Goal: Task Accomplishment & Management: Manage account settings

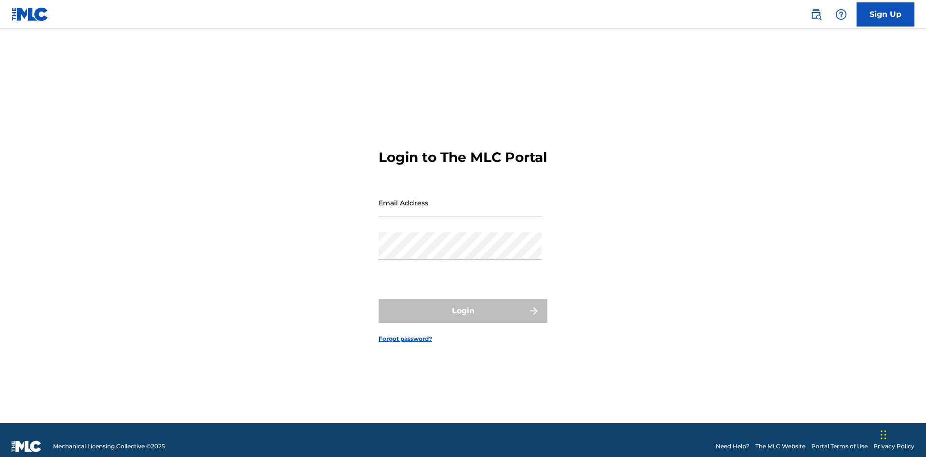
scroll to position [13, 0]
click at [460, 198] on input "Email Address" at bounding box center [460, 202] width 163 height 27
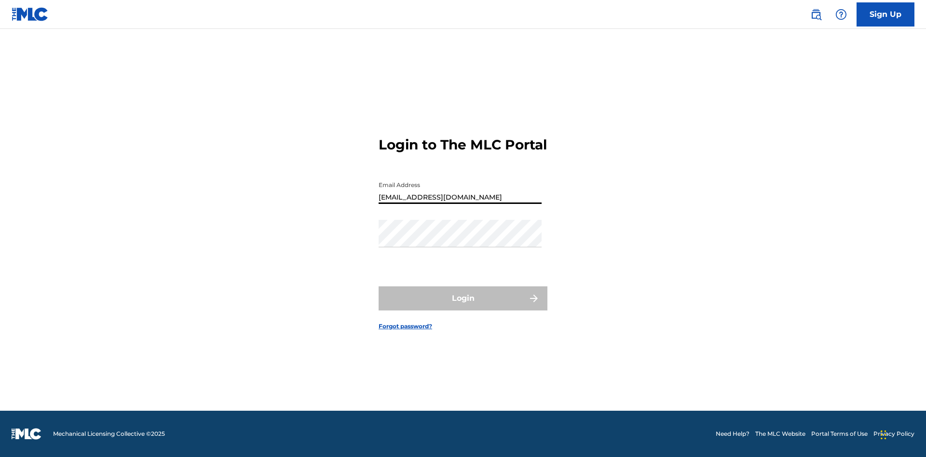
type input "[EMAIL_ADDRESS][DOMAIN_NAME]"
click at [463, 307] on button "Login" at bounding box center [463, 299] width 169 height 24
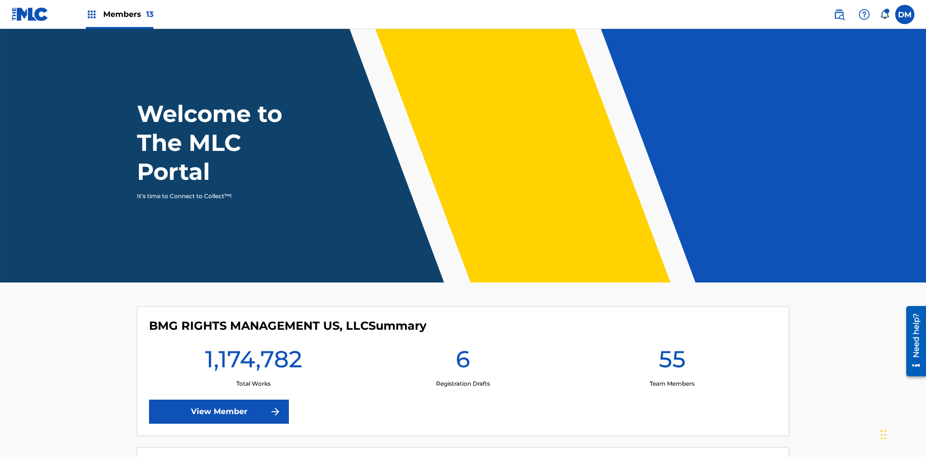
click at [119, 14] on span "Members 13" at bounding box center [128, 14] width 50 height 11
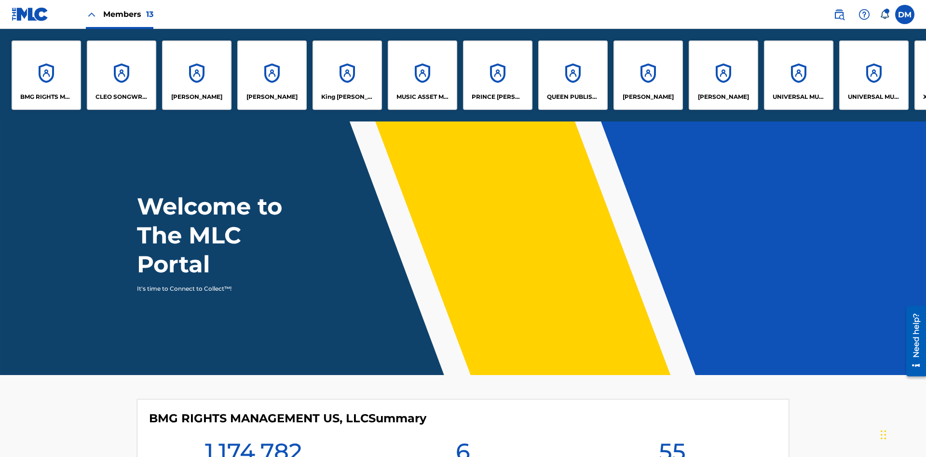
click at [573, 97] on p "QUEEN PUBLISHA" at bounding box center [573, 97] width 53 height 9
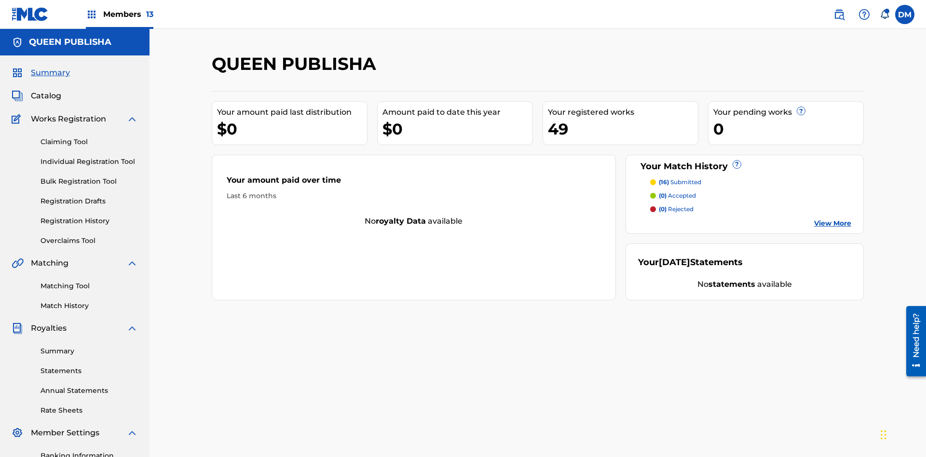
click at [46, 90] on span "Catalog" at bounding box center [46, 96] width 30 height 12
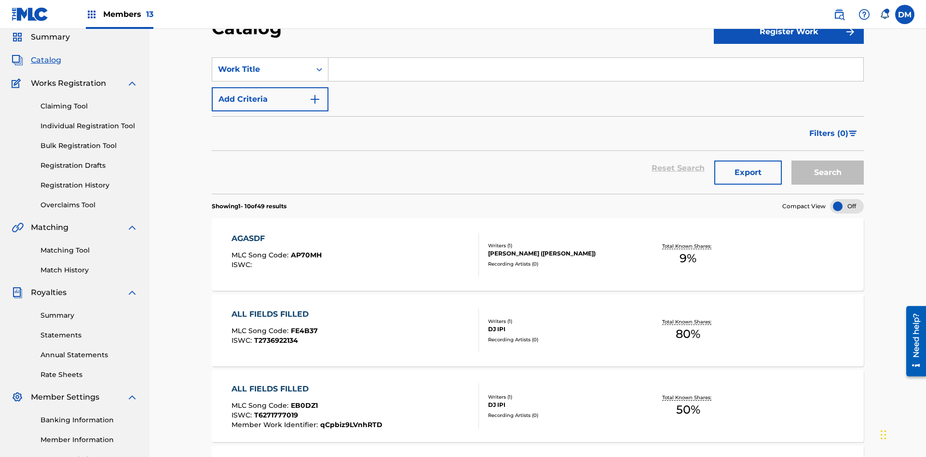
click at [596, 69] on input "Search Form" at bounding box center [596, 69] width 535 height 23
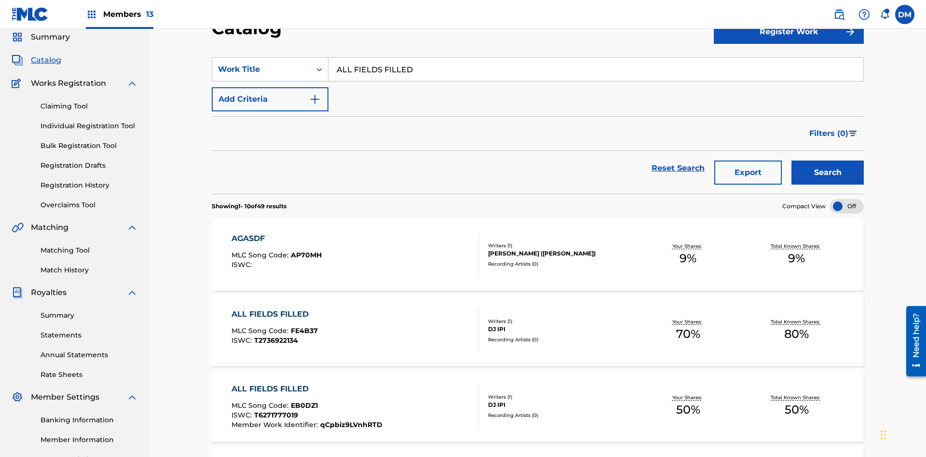
type input "ALL FIELDS FILLED"
click at [828, 161] on button "Search" at bounding box center [828, 173] width 72 height 24
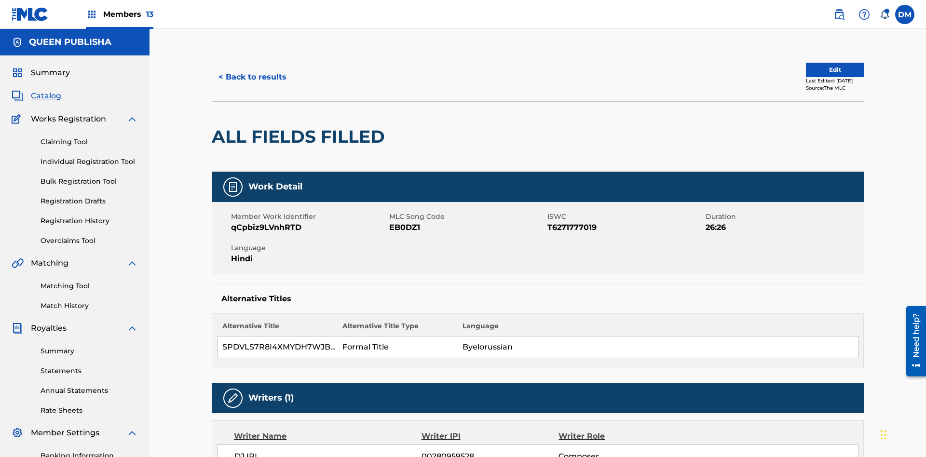
scroll to position [5, 0]
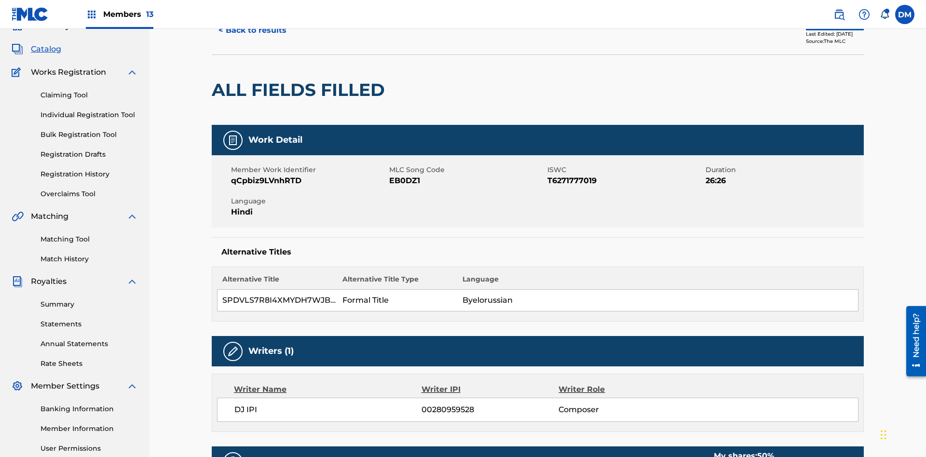
click at [824, 30] on button "Edit" at bounding box center [835, 23] width 58 height 14
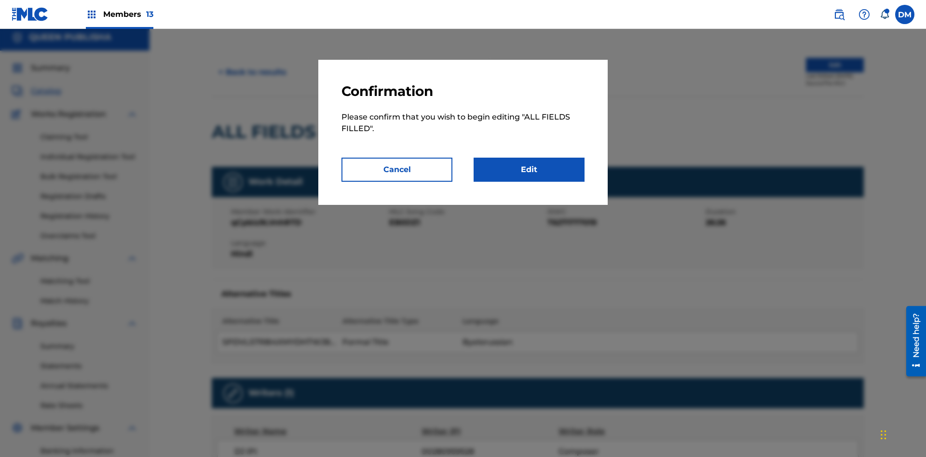
click at [529, 170] on link "Edit" at bounding box center [529, 170] width 111 height 24
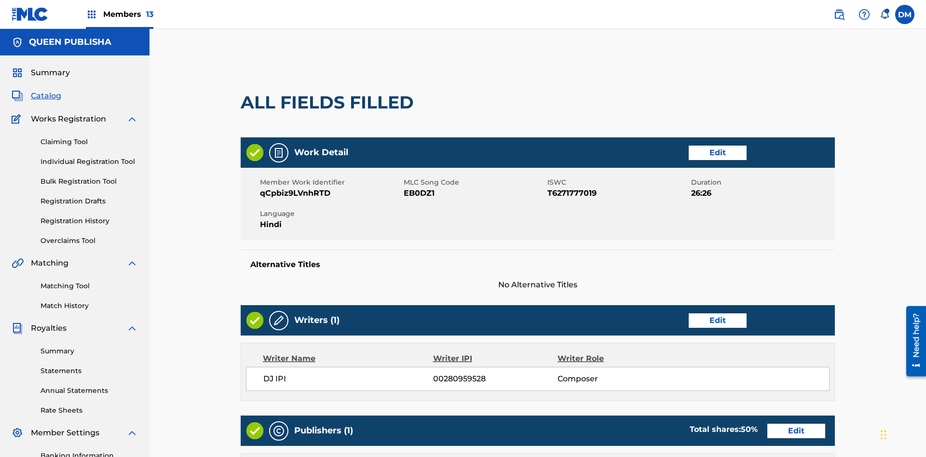
click at [689, 146] on link "Edit" at bounding box center [718, 153] width 58 height 14
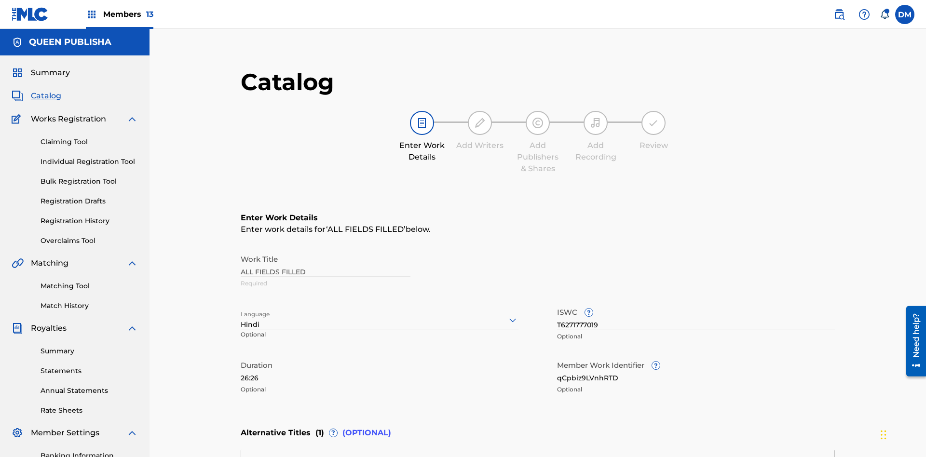
click at [241, 356] on input "26:26" at bounding box center [380, 369] width 278 height 27
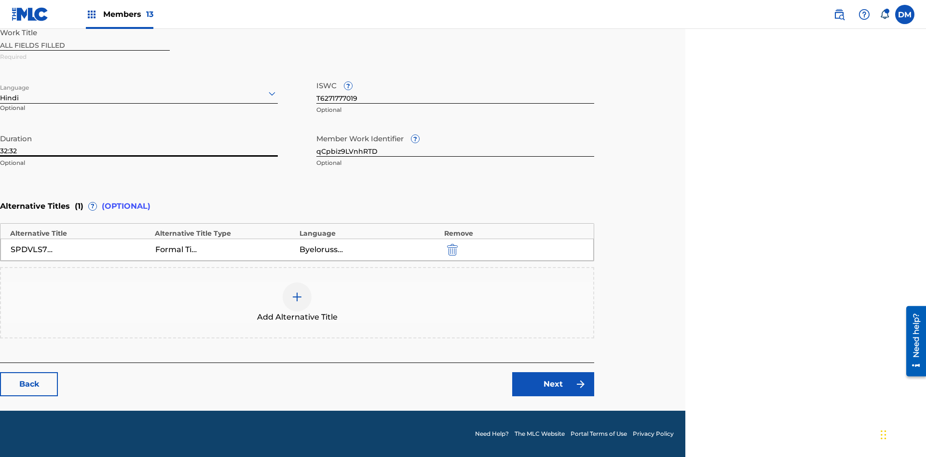
type input "32:32"
click at [272, 94] on icon at bounding box center [272, 94] width 12 height 12
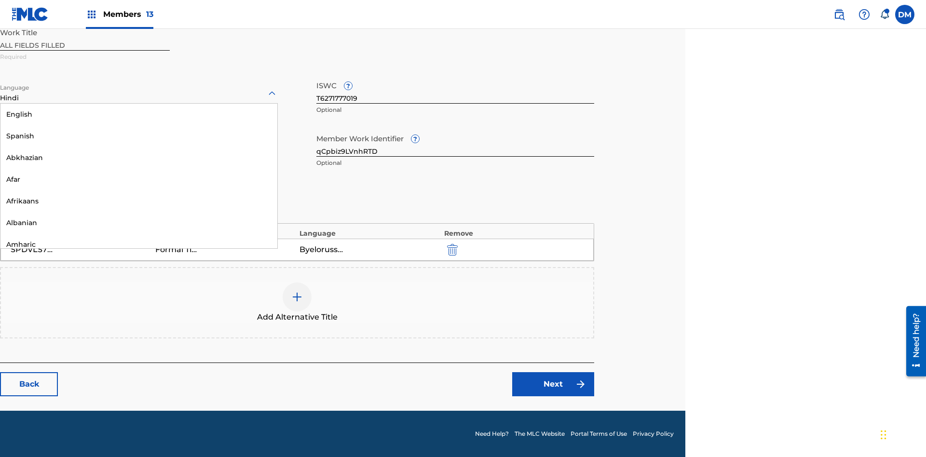
scroll to position [926, 0]
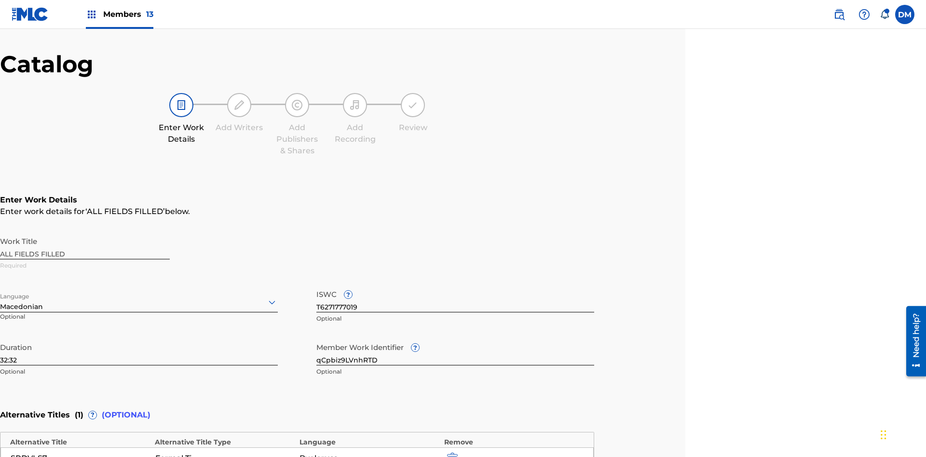
click at [455, 338] on input "qCpbiz9LVnhRTD" at bounding box center [455, 351] width 278 height 27
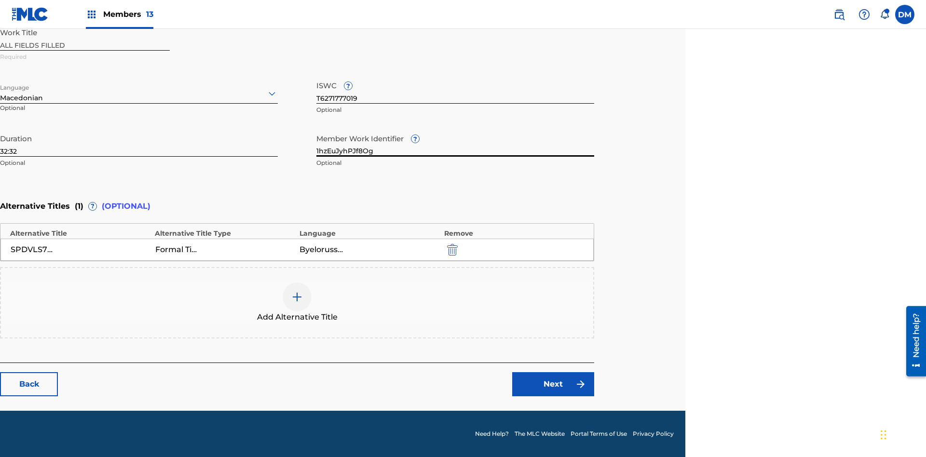
type input "1hzEuJyhPJf8Og"
click at [455, 90] on input "T6271777019" at bounding box center [455, 89] width 278 height 27
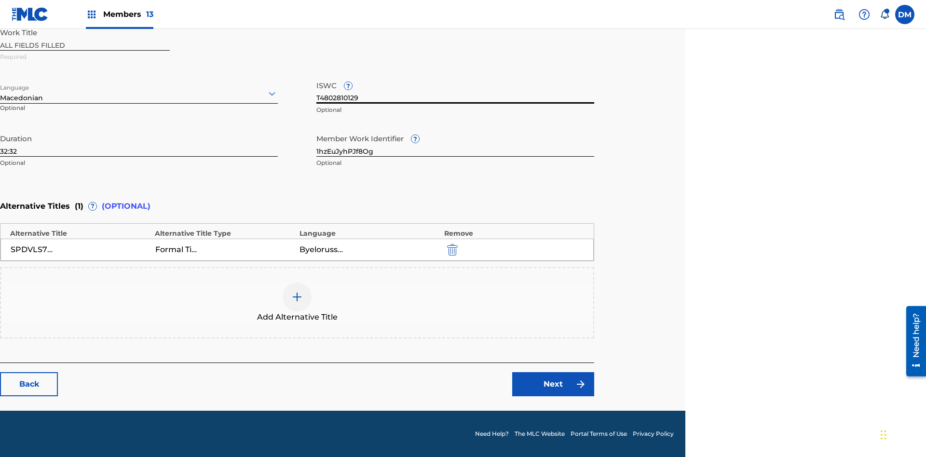
type input "T4802810129"
click at [451, 249] on img "submit" at bounding box center [452, 250] width 11 height 12
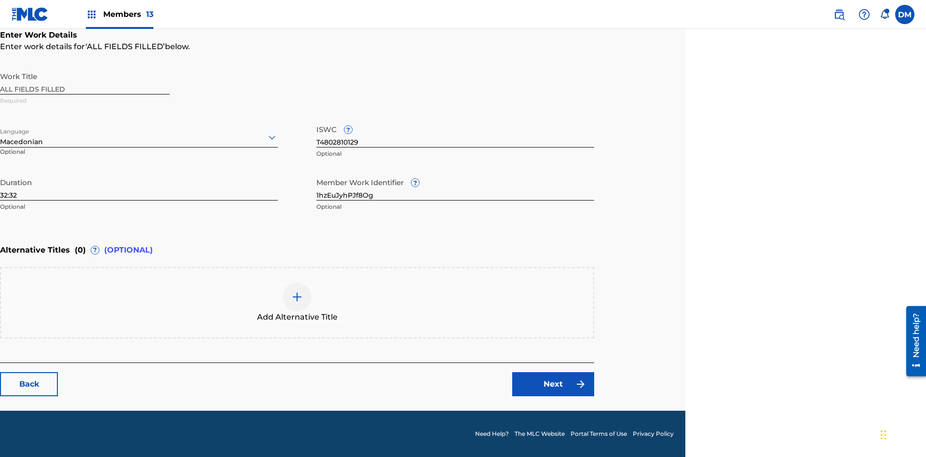
click at [297, 302] on img at bounding box center [297, 297] width 12 height 12
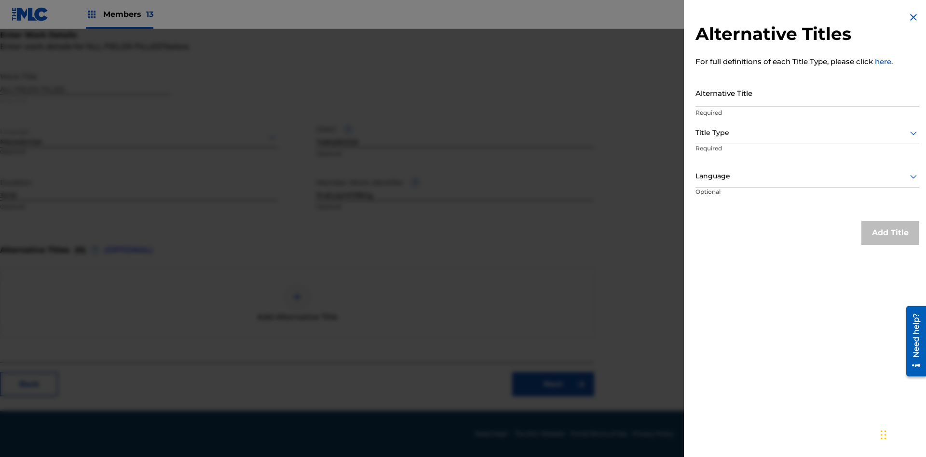
click at [808, 93] on input "Alternative Title" at bounding box center [808, 92] width 224 height 27
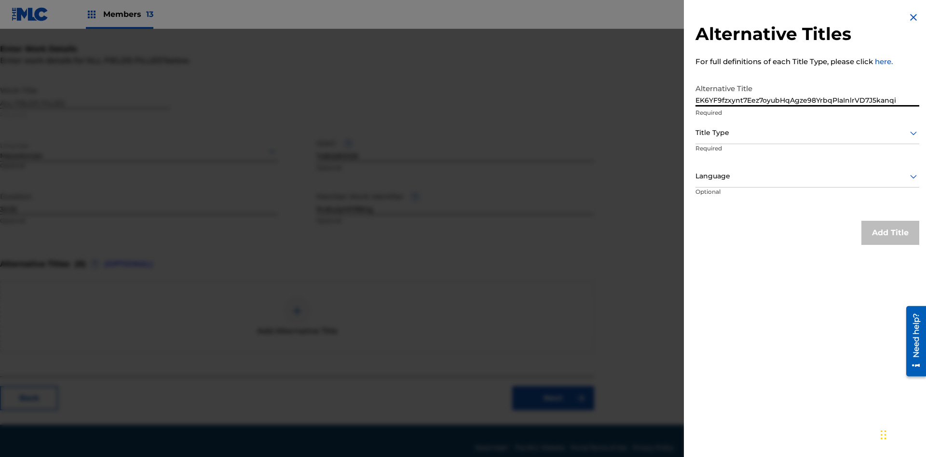
type input "EK6YF9fzxynt7Eez7oyubHqAgze98YrbqPIaInlrVD7J5kanqi"
click at [808, 133] on div at bounding box center [808, 133] width 224 height 12
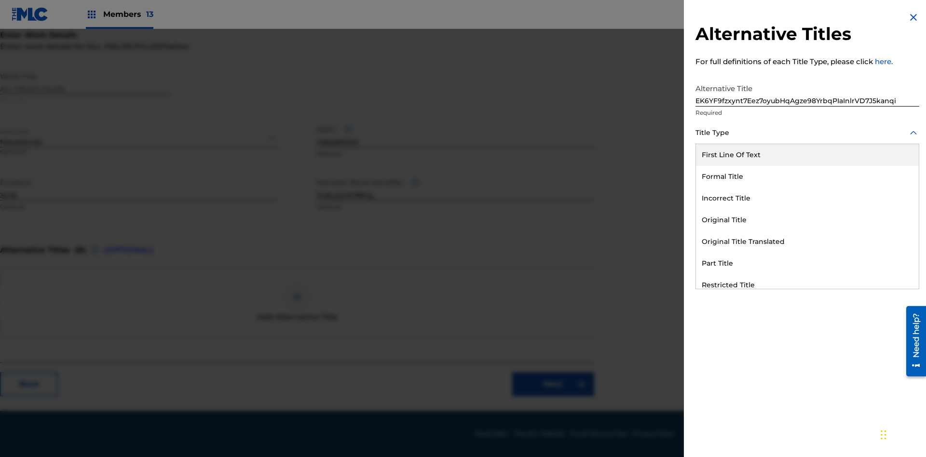
click at [808, 318] on div "Original Title With National Characters" at bounding box center [807, 329] width 223 height 22
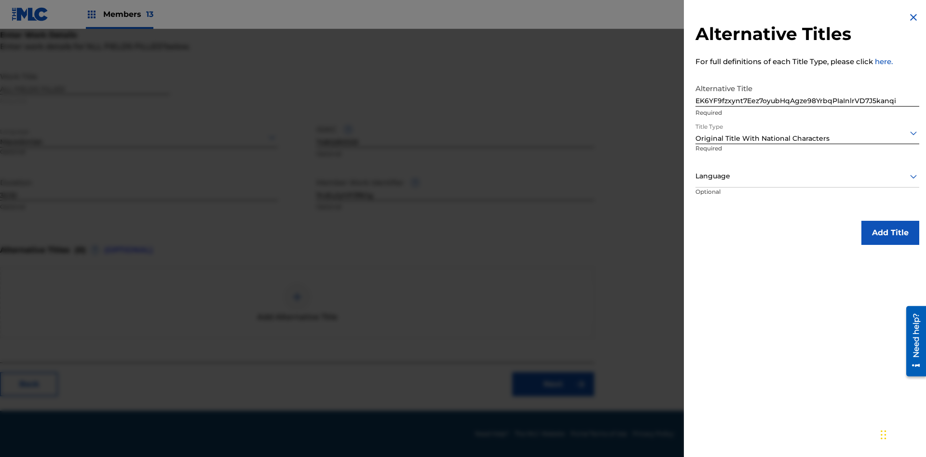
click at [808, 176] on div at bounding box center [808, 176] width 224 height 12
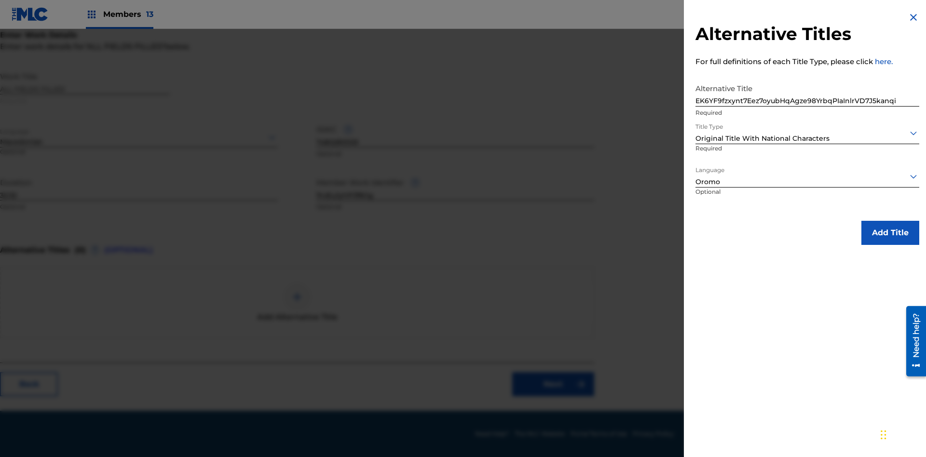
click at [891, 233] on button "Add Title" at bounding box center [891, 233] width 58 height 24
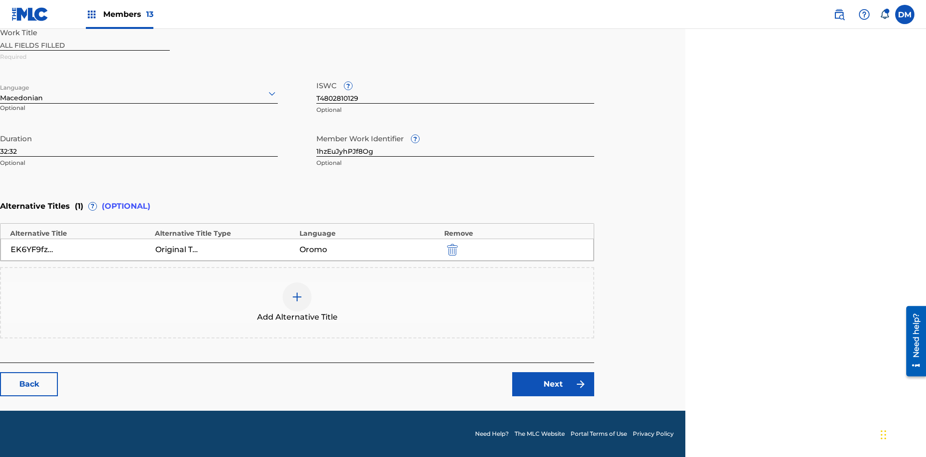
click at [553, 385] on link "Next" at bounding box center [553, 384] width 82 height 24
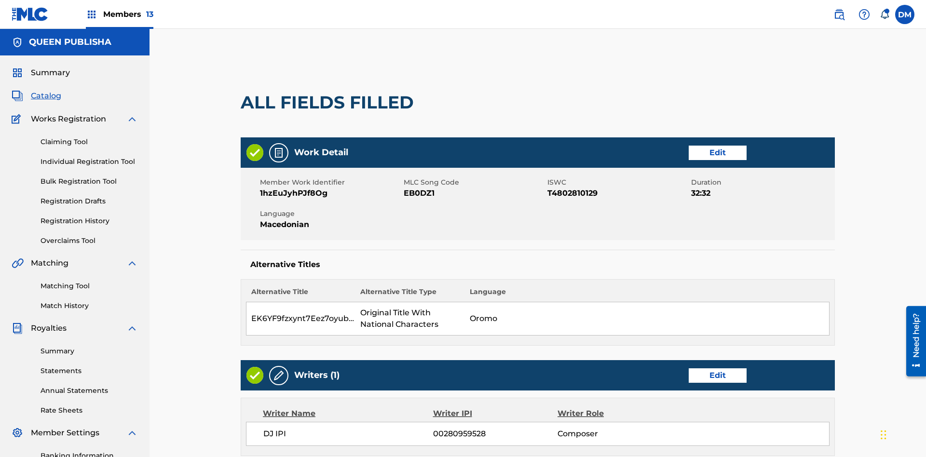
click at [689, 369] on link "Edit" at bounding box center [718, 376] width 58 height 14
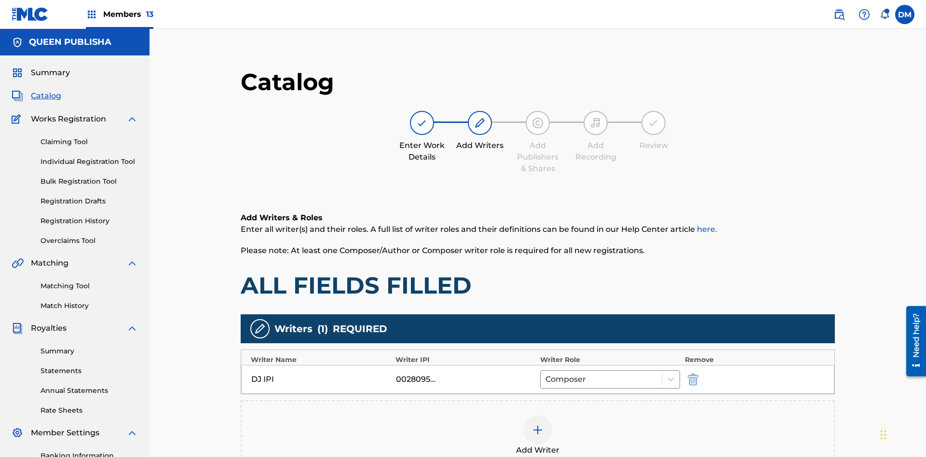
click at [688, 374] on img "submit" at bounding box center [693, 380] width 11 height 12
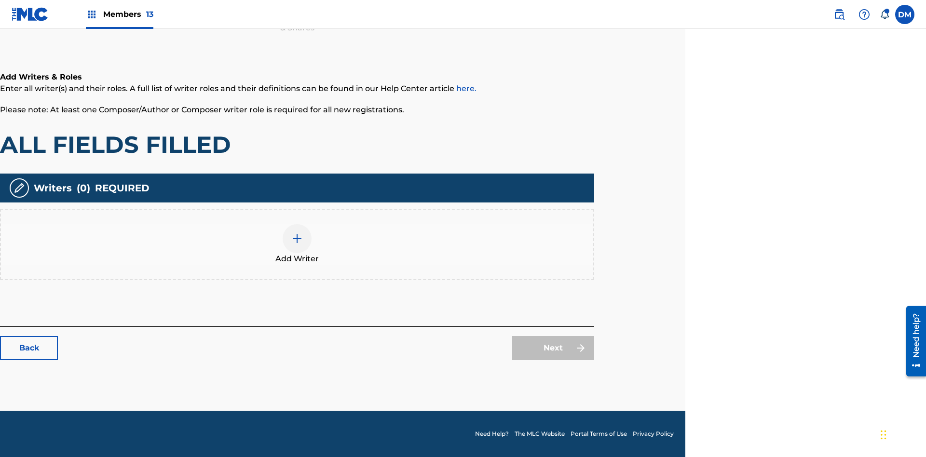
click at [297, 244] on img at bounding box center [297, 239] width 12 height 12
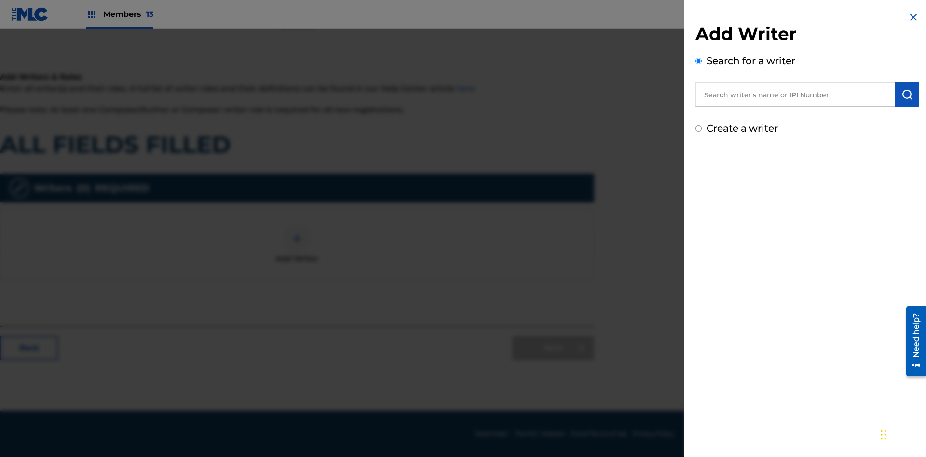
click at [699, 129] on input "Create a writer" at bounding box center [699, 128] width 6 height 6
radio input "false"
radio input "true"
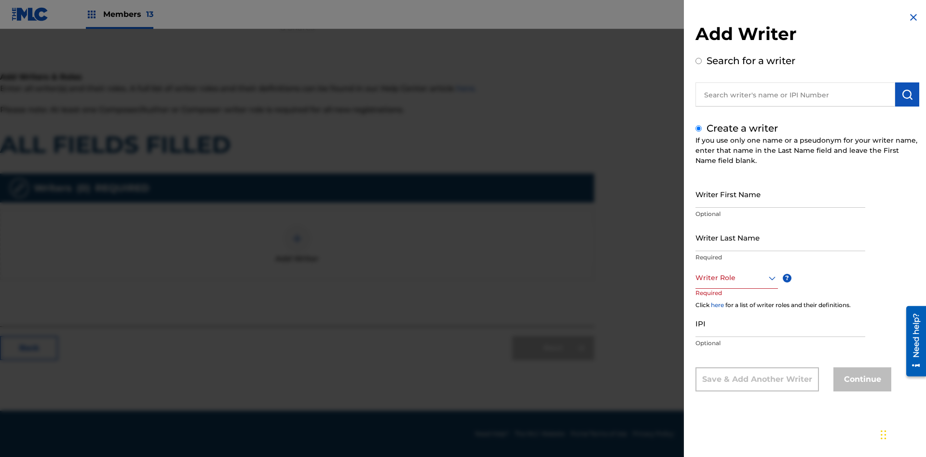
click at [781, 194] on input "Writer First Name" at bounding box center [781, 193] width 170 height 27
type input "WFXnzCceHkr7wQ1SQFcaISTvL"
click at [781, 237] on input "Writer Last Name" at bounding box center [781, 237] width 170 height 27
type input "zz6Ywtok3hoMEDCpqQzyIYiXI"
click at [736, 278] on div at bounding box center [737, 278] width 82 height 12
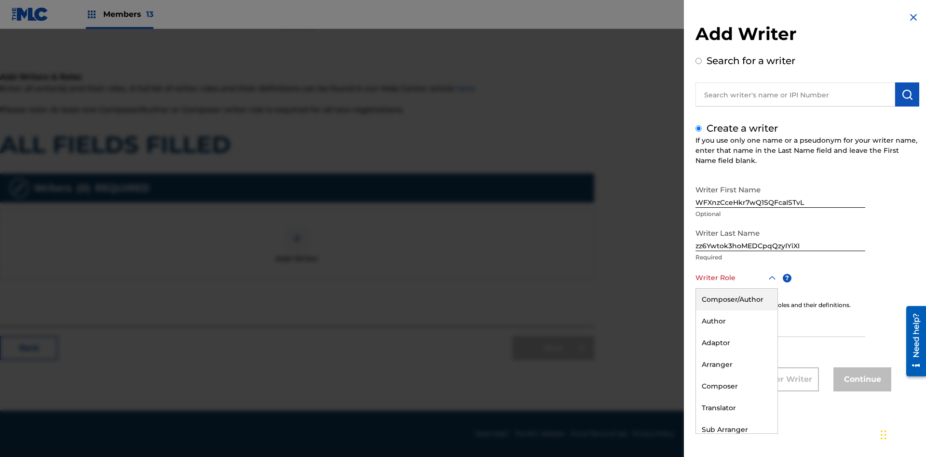
click at [736, 386] on div "Composer" at bounding box center [737, 387] width 82 height 22
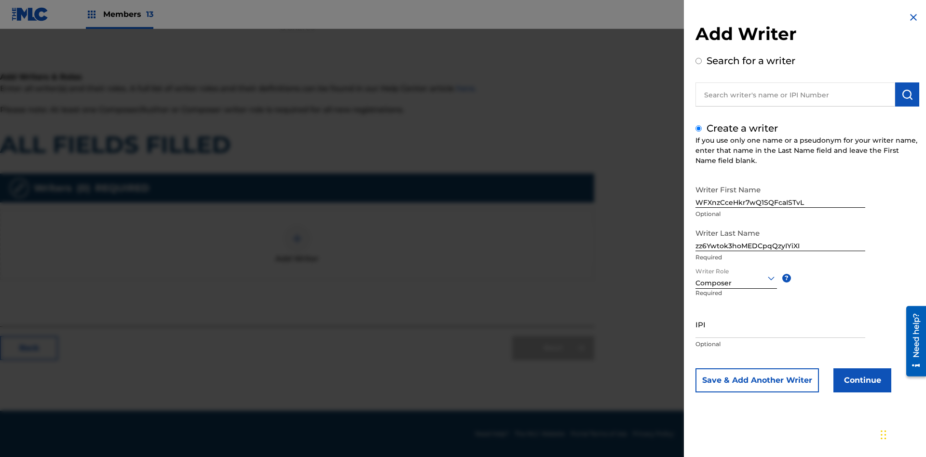
click at [781, 324] on input "IPI" at bounding box center [781, 324] width 170 height 27
type input "62283799331"
click at [861, 381] on button "Continue" at bounding box center [863, 381] width 58 height 24
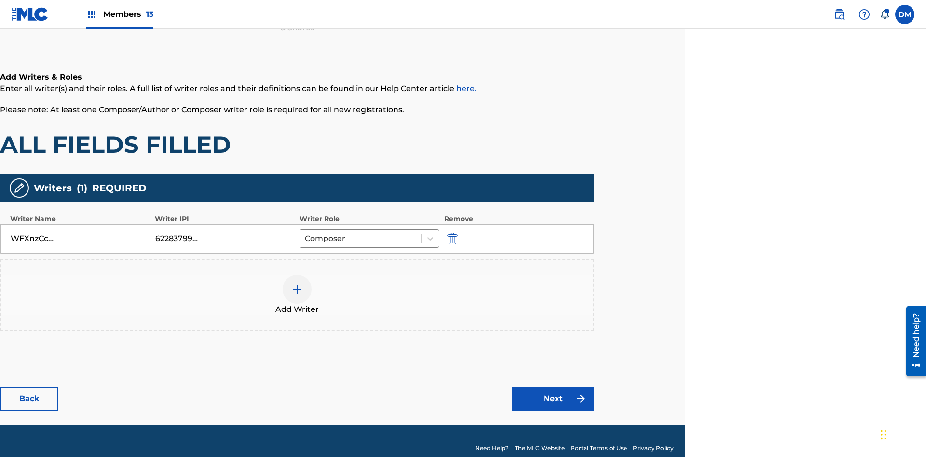
click at [297, 281] on div at bounding box center [297, 289] width 29 height 29
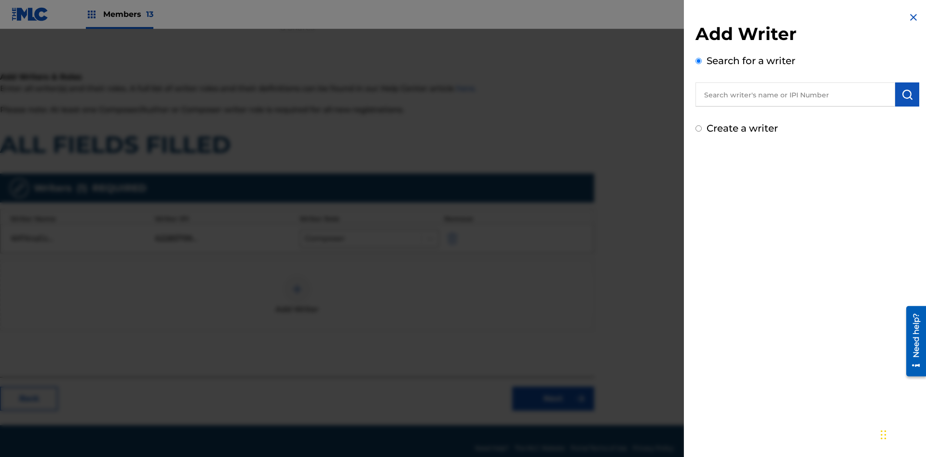
scroll to position [155, 241]
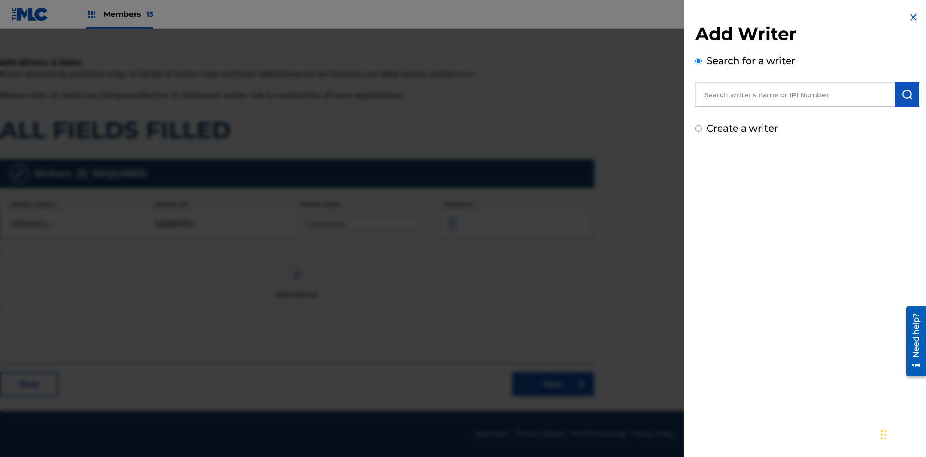
click at [699, 129] on input "Create a writer" at bounding box center [699, 128] width 6 height 6
radio input "false"
radio input "true"
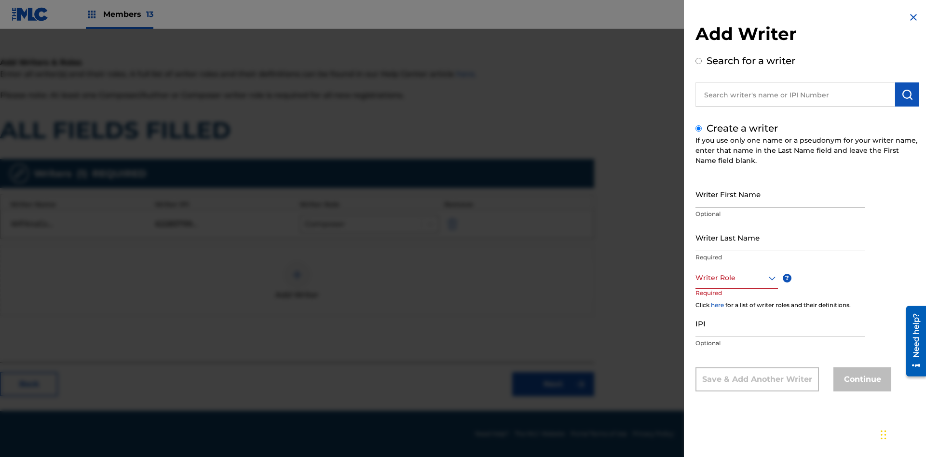
click at [781, 194] on input "Writer First Name" at bounding box center [781, 193] width 170 height 27
type input "z2vVtoIUP0aPw3YlUHFWqk2k3"
click at [781, 237] on input "Writer Last Name" at bounding box center [781, 237] width 170 height 27
type input "LFznOlgtEEM1FVRZ2f3DlqiqG"
click at [736, 278] on div at bounding box center [737, 278] width 82 height 12
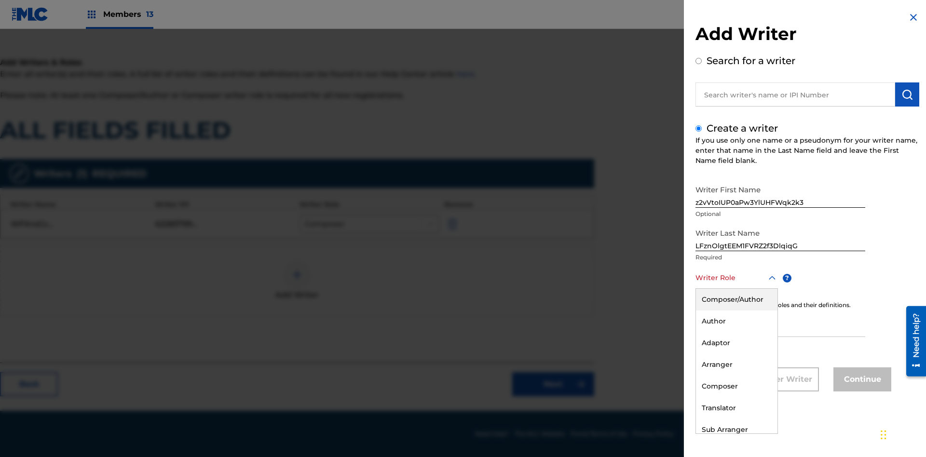
click at [736, 343] on div "Adaptor" at bounding box center [737, 343] width 82 height 22
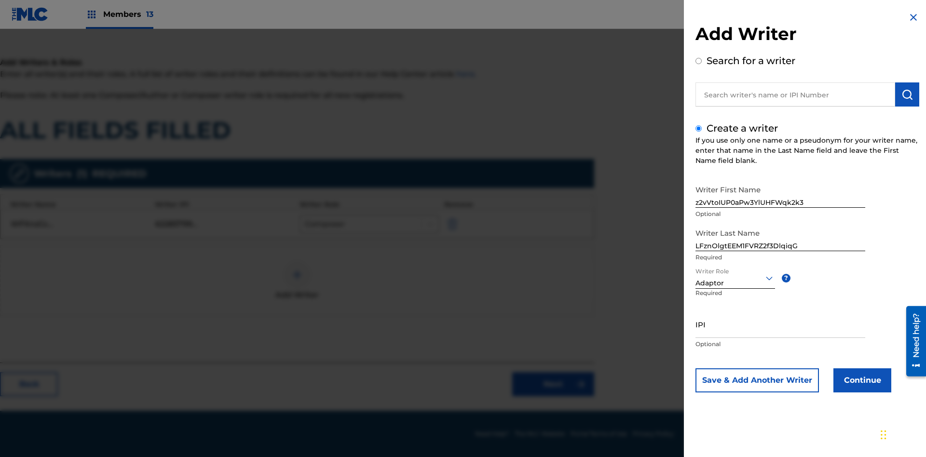
click at [781, 324] on input "IPI" at bounding box center [781, 324] width 170 height 27
click at [861, 381] on button "Continue" at bounding box center [863, 381] width 58 height 24
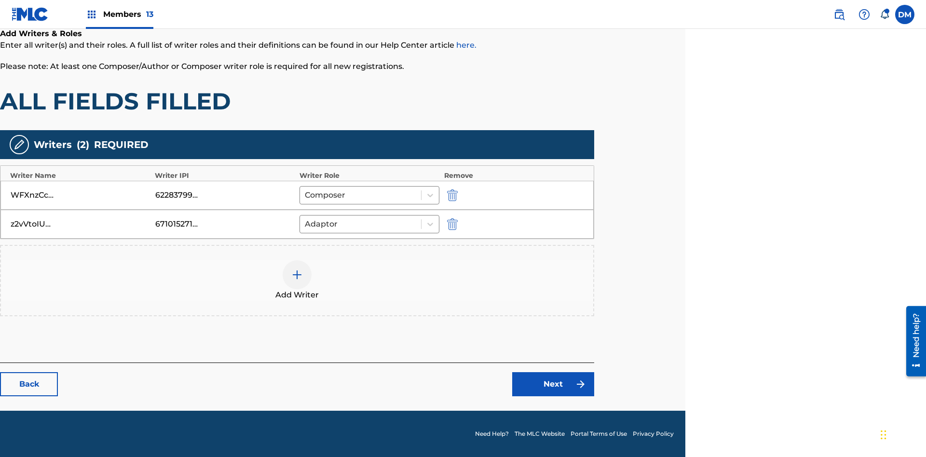
click at [553, 385] on link "Next" at bounding box center [553, 384] width 82 height 24
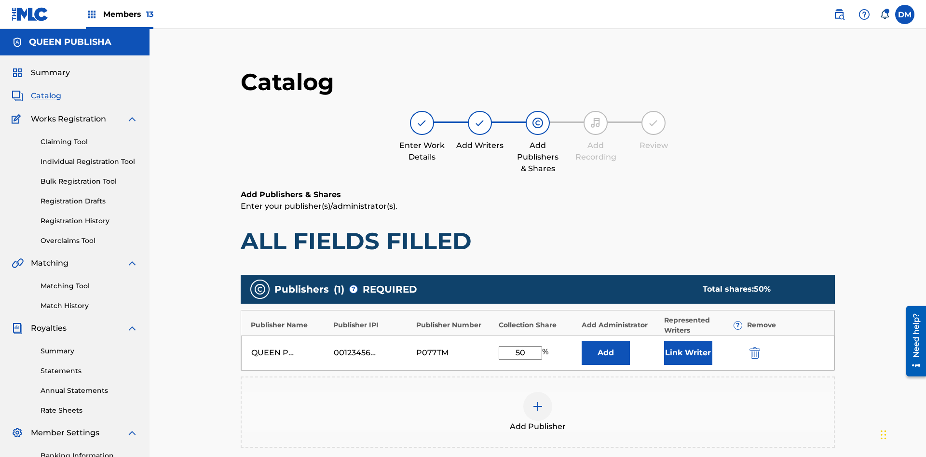
click at [750, 347] on img "submit" at bounding box center [755, 353] width 11 height 12
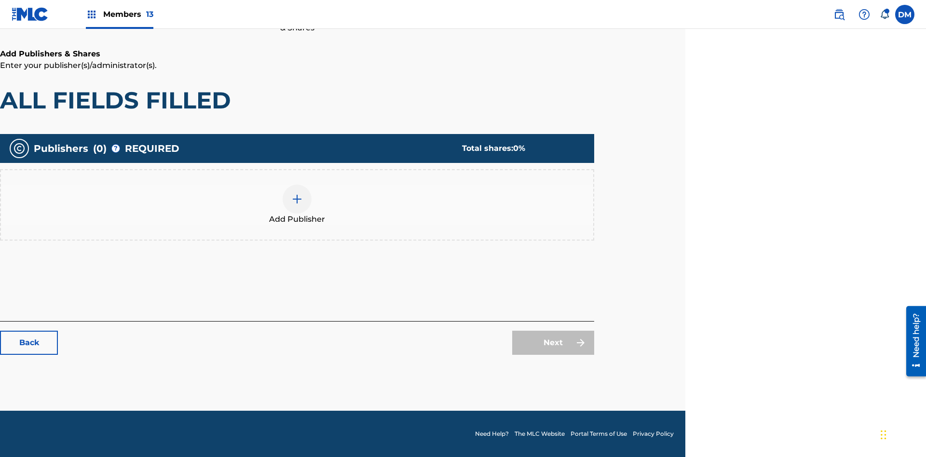
click at [297, 199] on img at bounding box center [297, 199] width 12 height 12
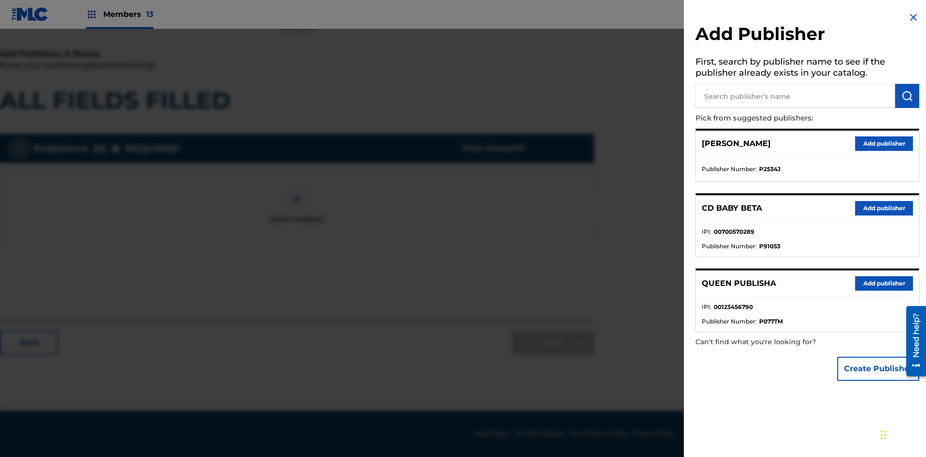
click at [879, 369] on button "Create Publisher" at bounding box center [879, 369] width 82 height 24
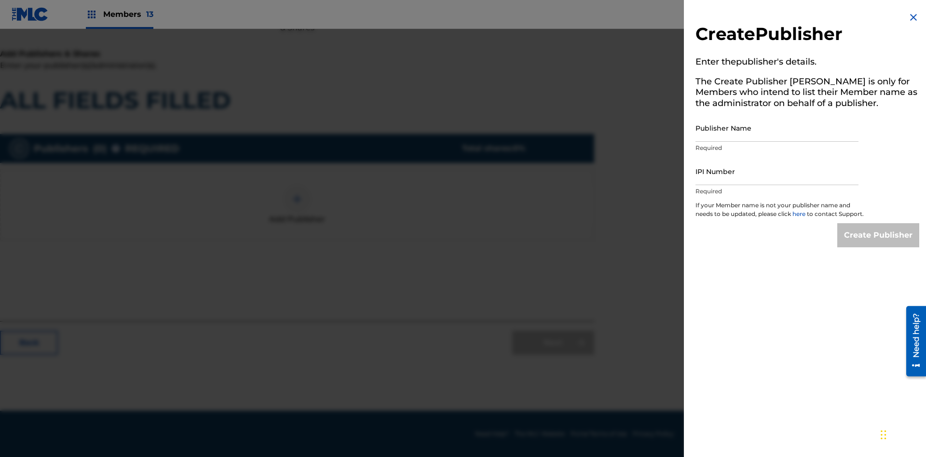
click at [777, 128] on input "Publisher Name" at bounding box center [777, 127] width 163 height 27
type input "THsKTgMqlvohmXXkoBXW"
click at [777, 171] on input "IPI Number" at bounding box center [777, 171] width 163 height 27
click at [879, 244] on input "Create Publisher" at bounding box center [879, 235] width 82 height 24
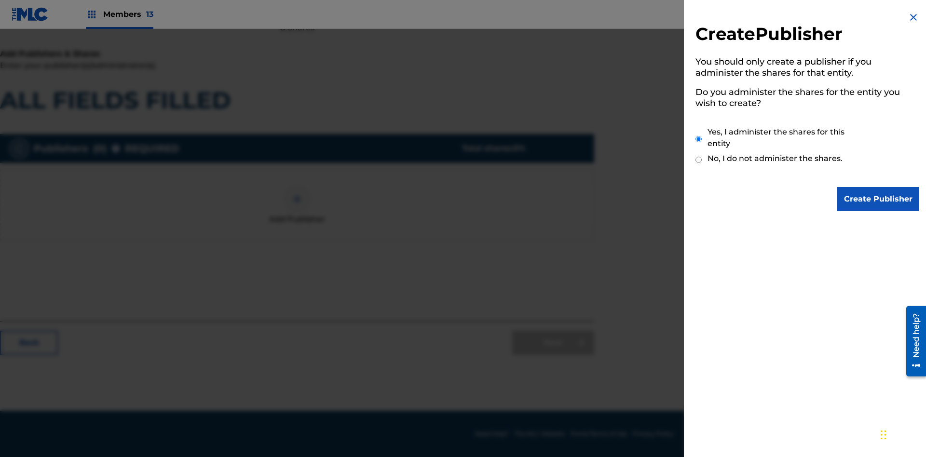
click at [879, 199] on input "Create Publisher" at bounding box center [879, 199] width 82 height 24
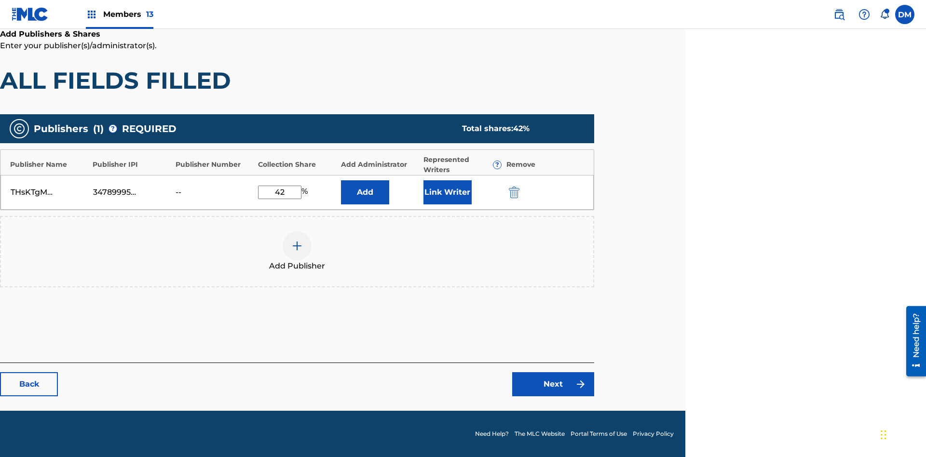
type input "42"
click at [447, 192] on button "Link Writer" at bounding box center [448, 192] width 48 height 24
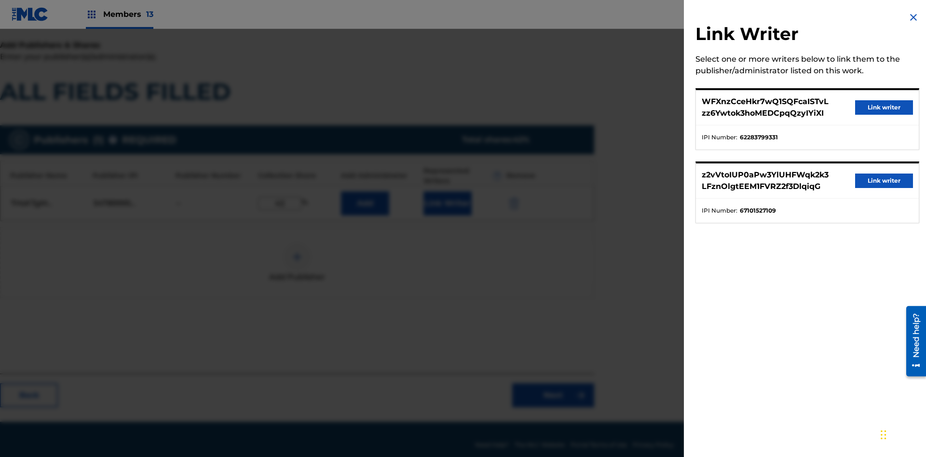
click at [884, 108] on button "Link writer" at bounding box center [884, 107] width 58 height 14
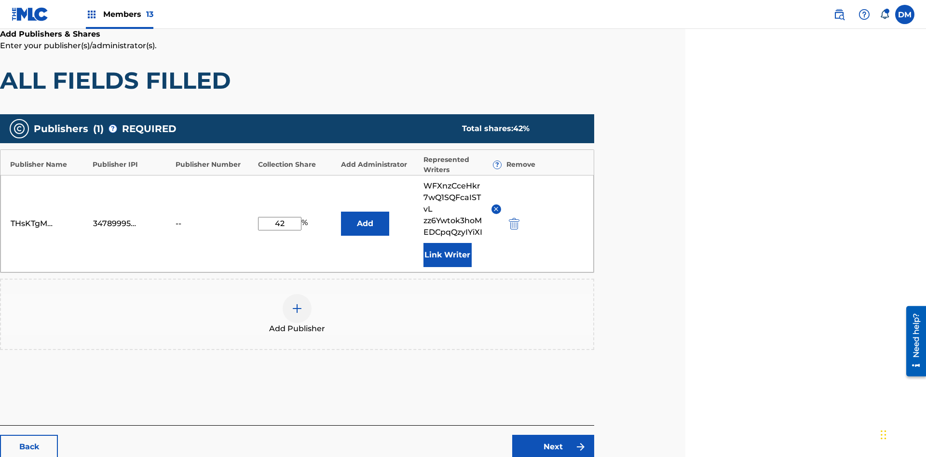
click at [447, 243] on button "Link Writer" at bounding box center [448, 255] width 48 height 24
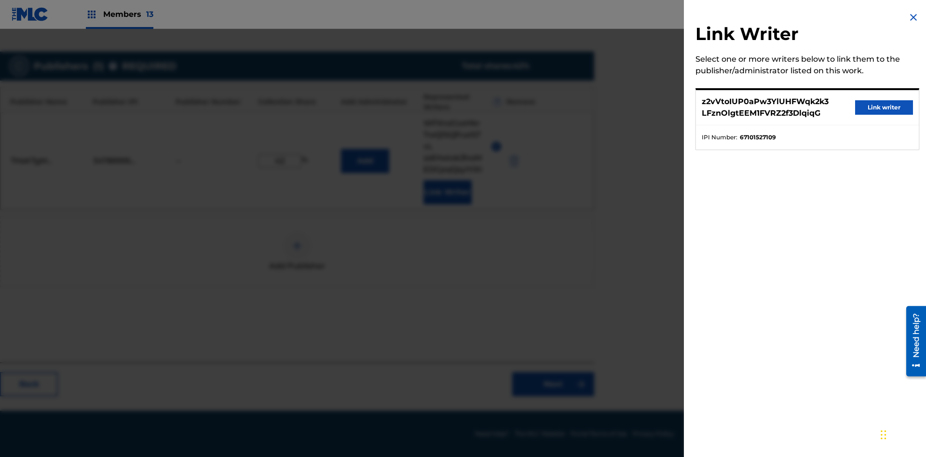
click at [884, 108] on button "Link writer" at bounding box center [884, 107] width 58 height 14
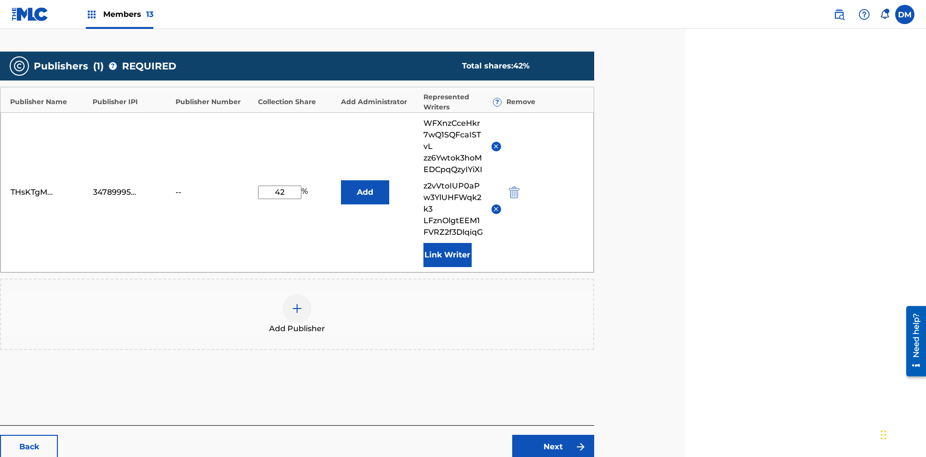
click at [447, 243] on button "Link Writer" at bounding box center [448, 255] width 48 height 24
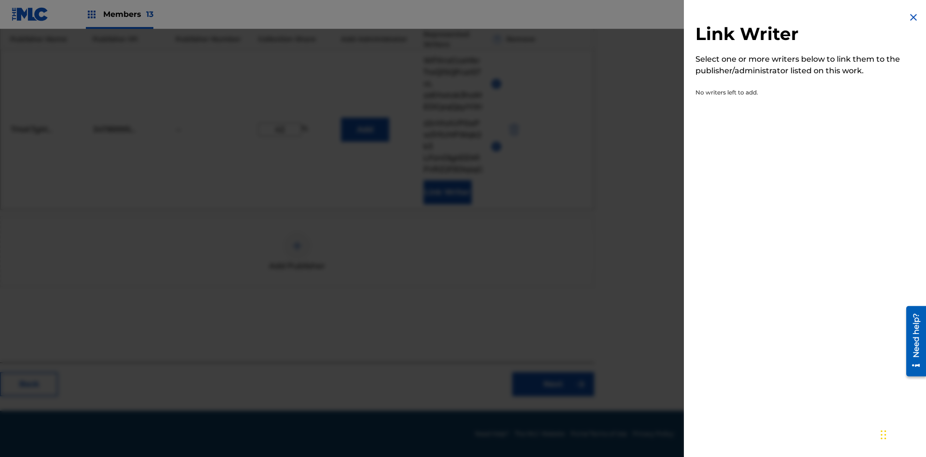
click at [914, 17] on img at bounding box center [914, 18] width 12 height 12
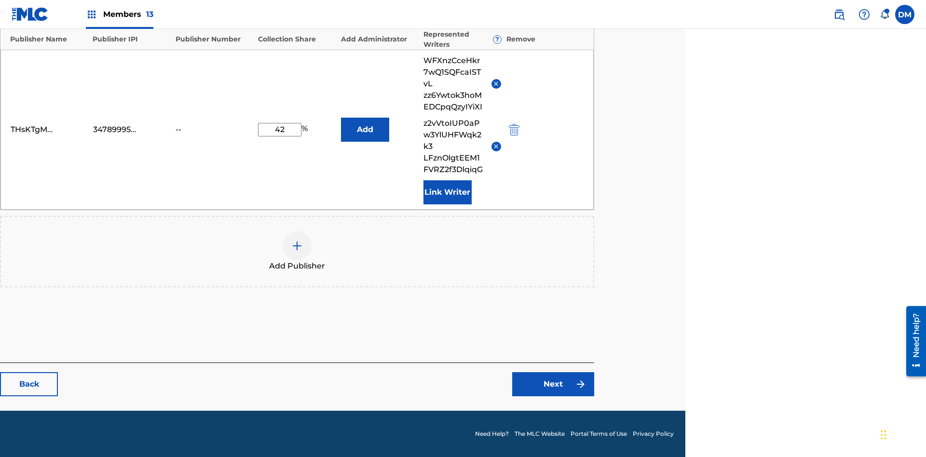
click at [365, 129] on button "Add" at bounding box center [365, 130] width 48 height 24
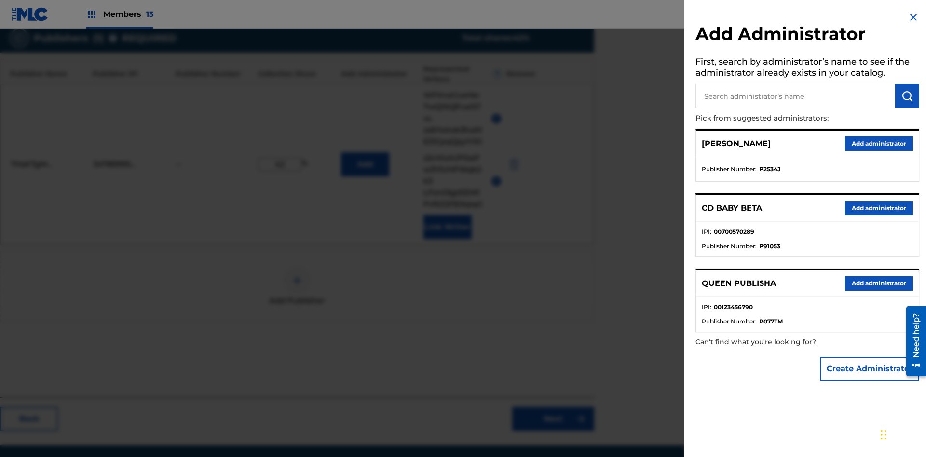
click at [870, 369] on button "Create Administrator" at bounding box center [869, 369] width 99 height 24
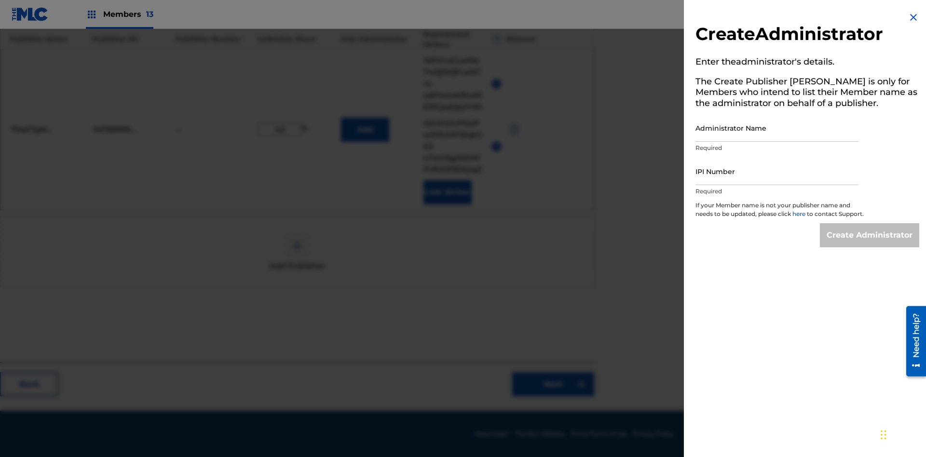
click at [777, 128] on input "Administrator Name" at bounding box center [777, 127] width 163 height 27
type input "IwVWFFHTYKeiyZqkNBE9"
click at [777, 171] on input "IPI Number" at bounding box center [777, 171] width 163 height 27
type input "43418420412"
click at [870, 244] on input "Create Administrator" at bounding box center [869, 235] width 99 height 24
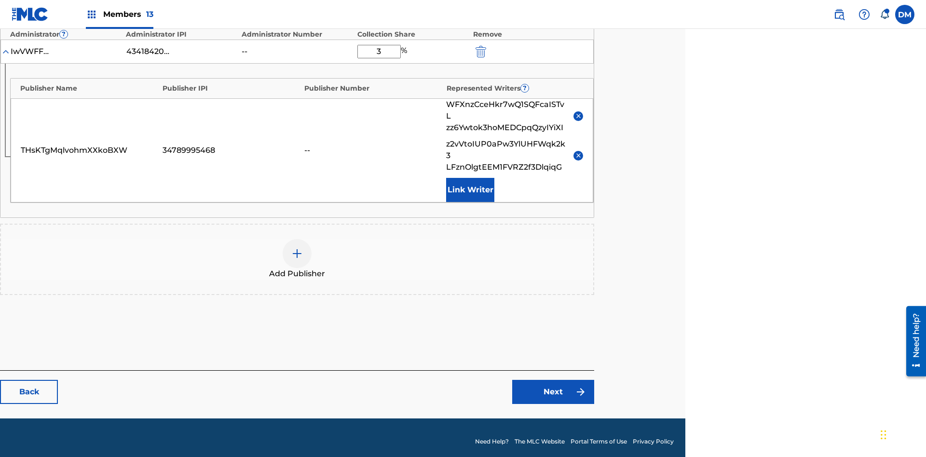
type input "33"
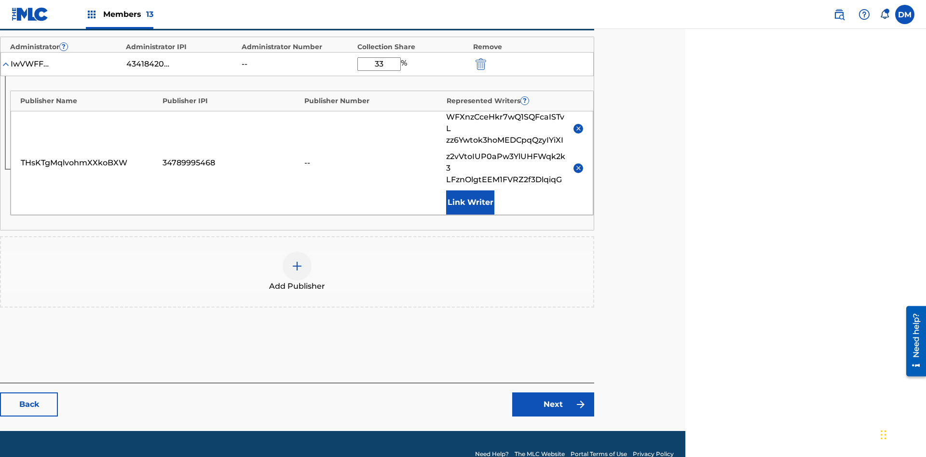
click at [553, 393] on link "Next" at bounding box center [553, 405] width 82 height 24
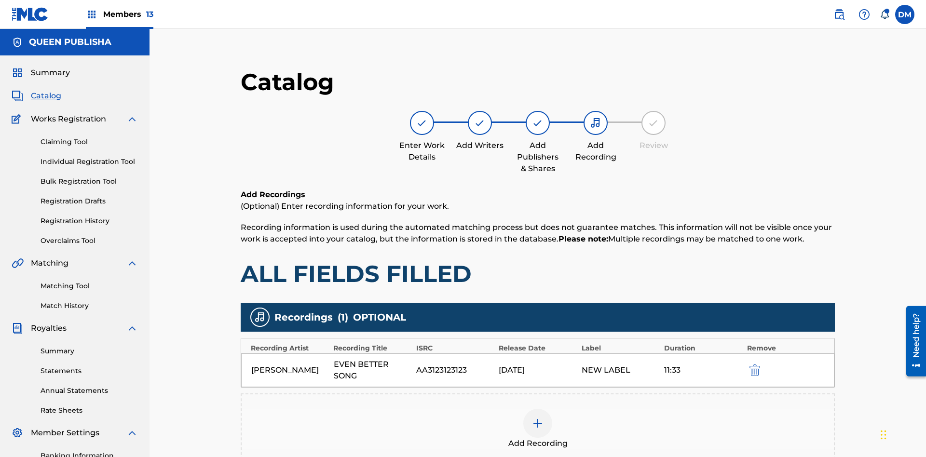
click at [750, 365] on img "submit" at bounding box center [755, 371] width 11 height 12
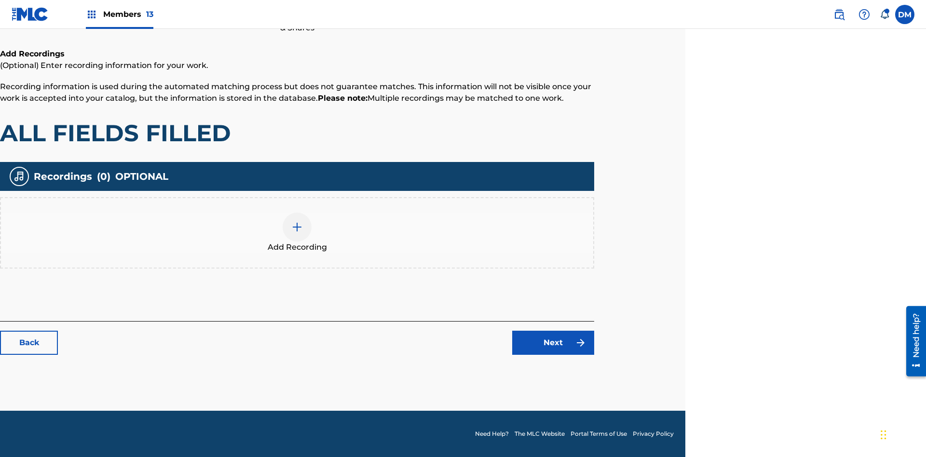
click at [297, 233] on img at bounding box center [297, 227] width 12 height 12
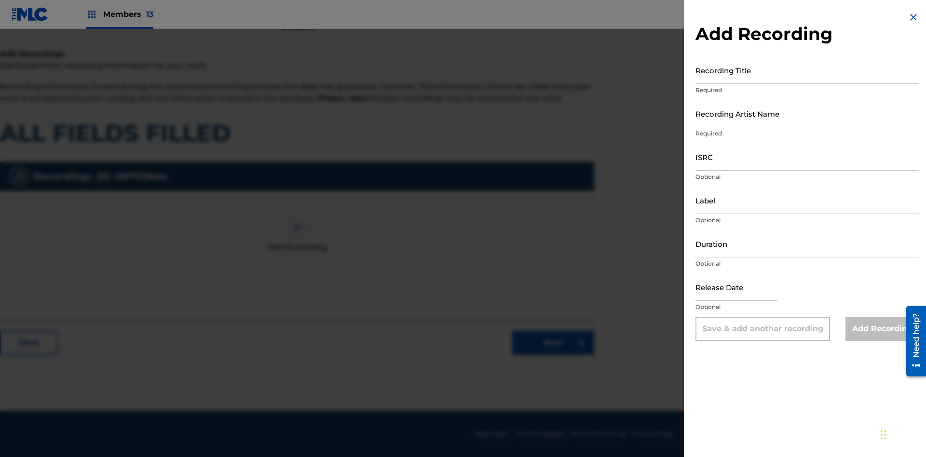
click at [808, 70] on input "Recording Title" at bounding box center [808, 69] width 224 height 27
type input "e6RsQCVWybc3NLk8jF08kCtlW"
click at [808, 113] on input "Recording Artist Name" at bounding box center [808, 113] width 224 height 27
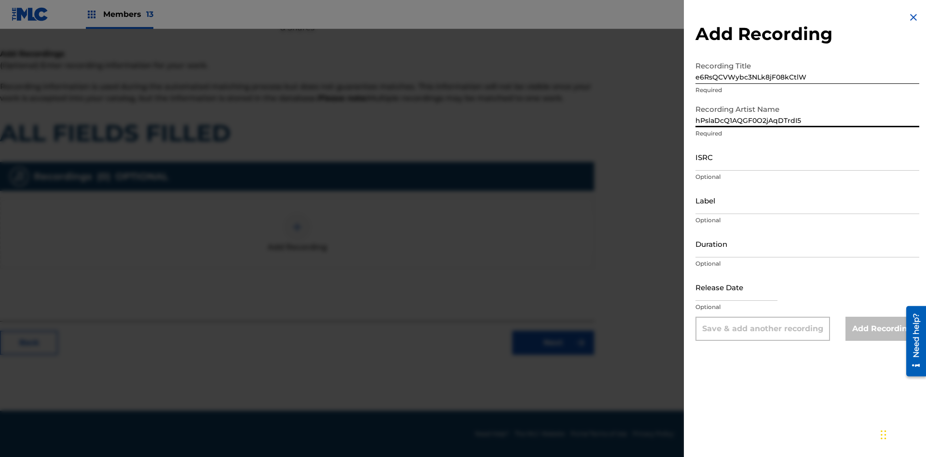
type input "hPslaDcQ1AQGF0O2jAqDTrdI5"
click at [808, 157] on input "ISRC" at bounding box center [808, 156] width 224 height 27
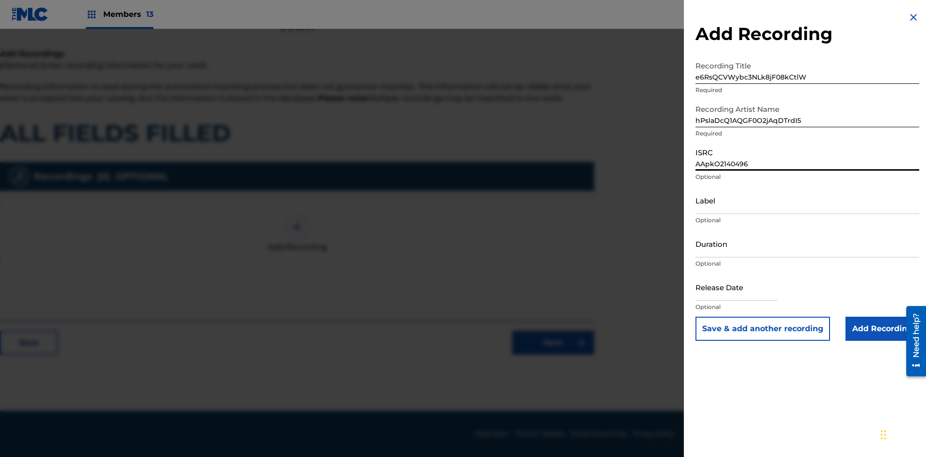
type input "AApkO2140496"
click at [808, 200] on input "Label" at bounding box center [808, 200] width 224 height 27
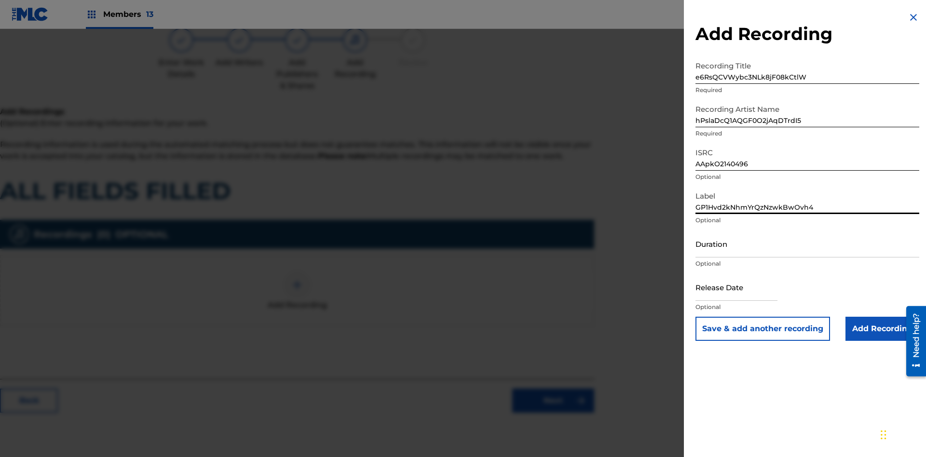
type input "GP1Hvd2kNhmYrQzNzwkBwOvh4"
click at [808, 244] on input "Duration" at bounding box center [808, 243] width 224 height 27
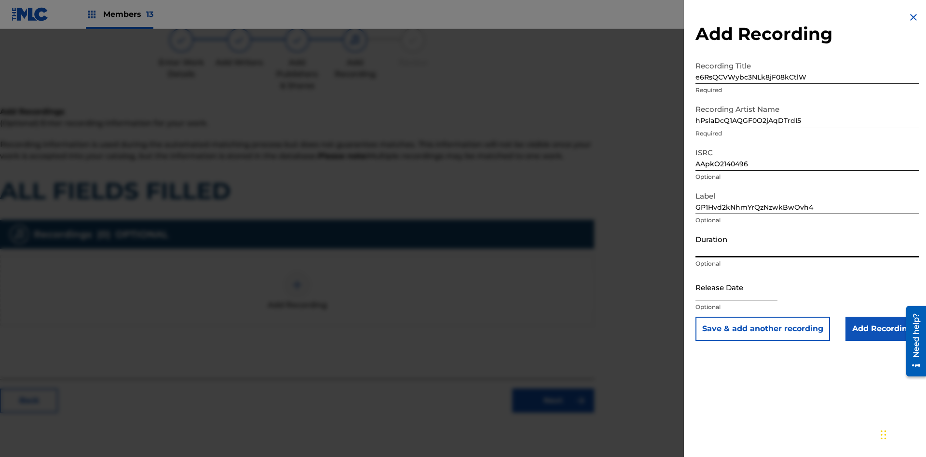
scroll to position [141, 241]
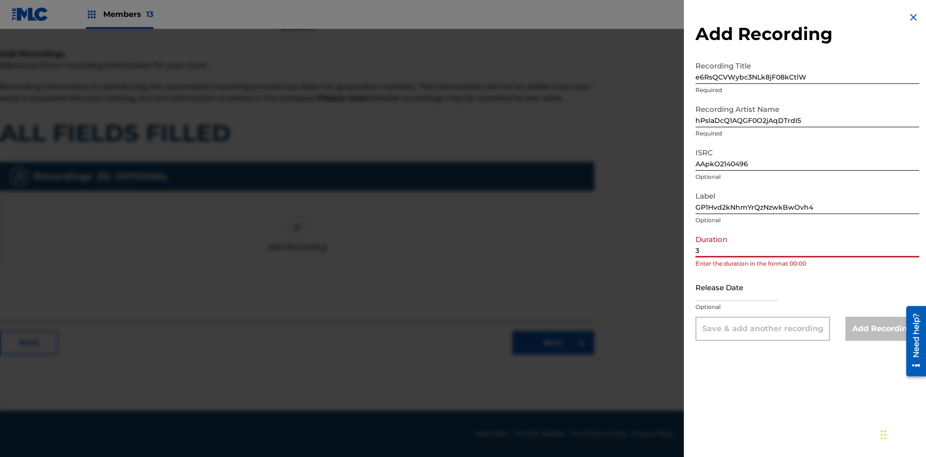
click at [808, 244] on input "3" at bounding box center [808, 243] width 224 height 27
type input "37:37"
click at [744, 288] on input "text" at bounding box center [737, 287] width 82 height 27
select select "7"
select select "2025"
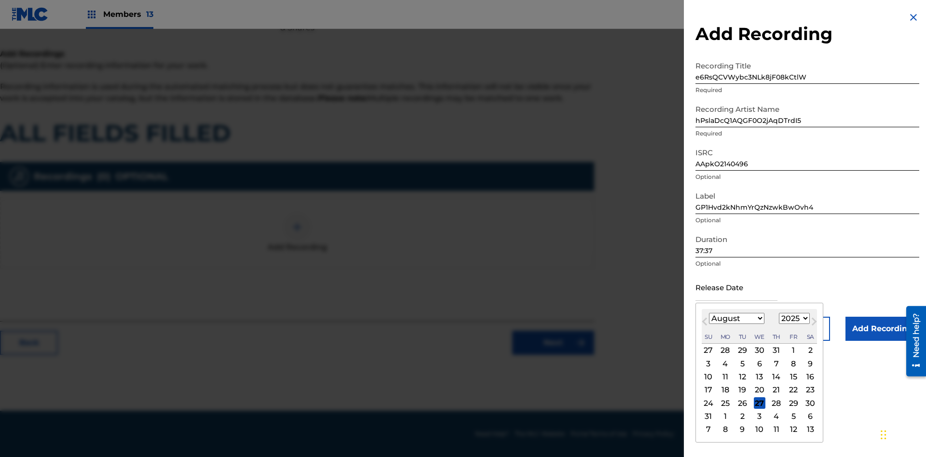
click at [736, 319] on select "January February March April May June July August September October November De…" at bounding box center [736, 318] width 55 height 11
select select "7"
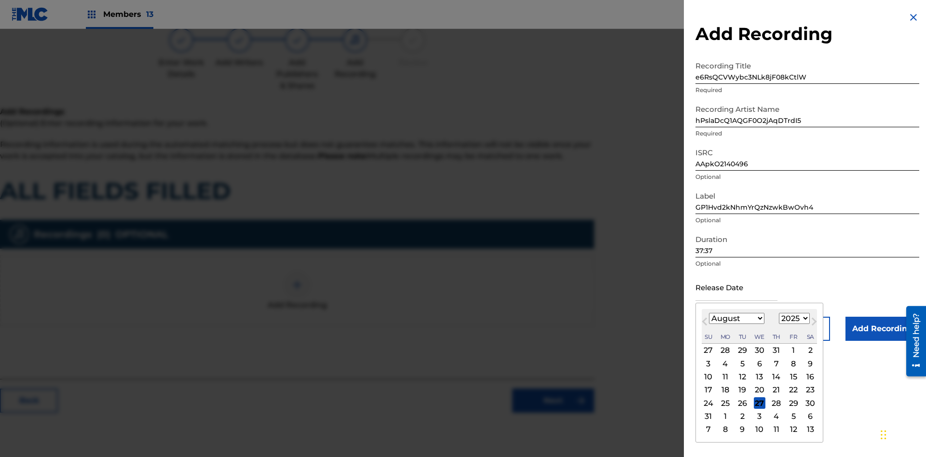
click at [793, 319] on select "1900 1901 1902 1903 1904 1905 1906 1907 1908 1909 1910 1911 1912 1913 1914 1915…" at bounding box center [794, 318] width 31 height 11
select select "2025"
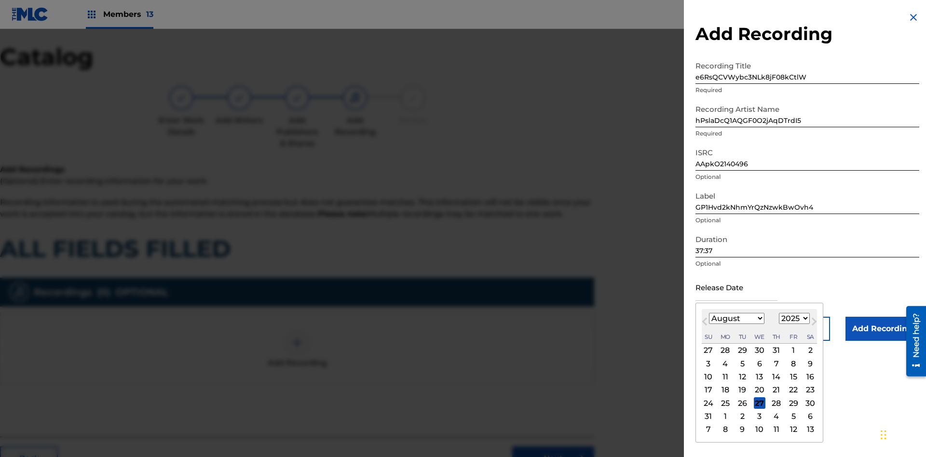
click at [793, 319] on select "1900 1901 1902 1903 1904 1905 1906 1907 1908 1909 1910 1911 1912 1913 1914 1915…" at bounding box center [794, 318] width 31 height 11
click at [759, 377] on div "13" at bounding box center [760, 377] width 12 height 12
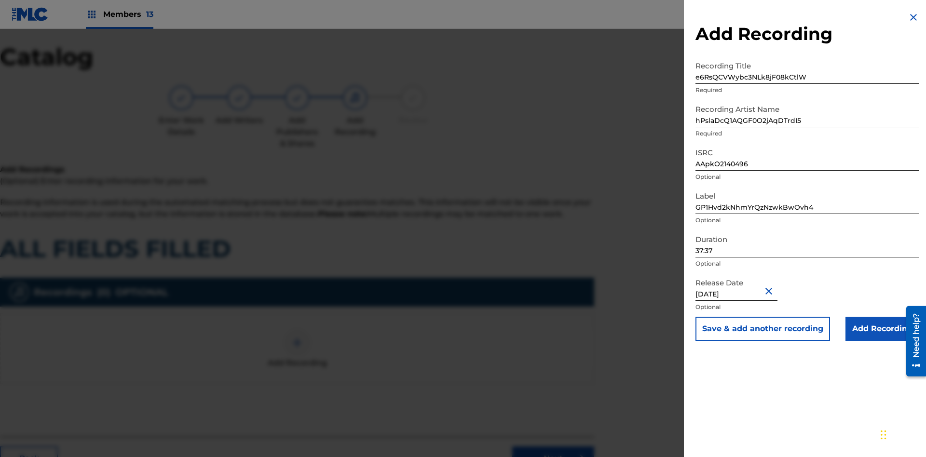
type input "[DATE]"
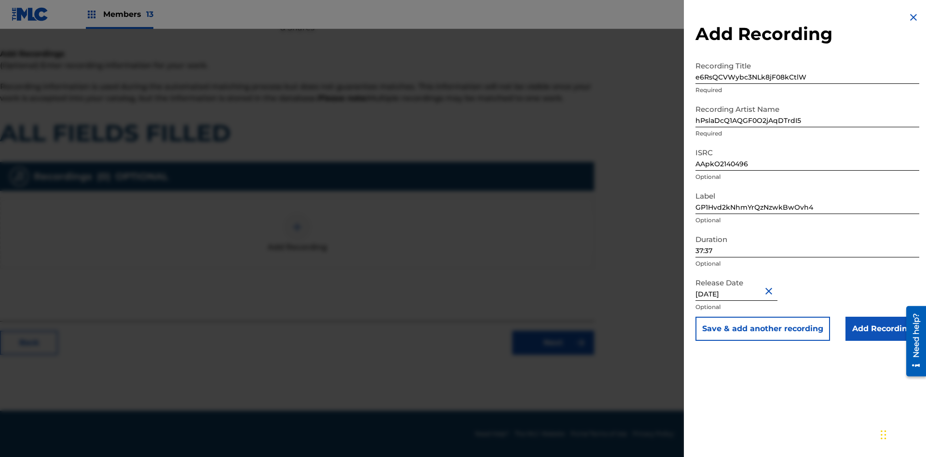
click at [882, 329] on input "Add Recording" at bounding box center [883, 329] width 74 height 24
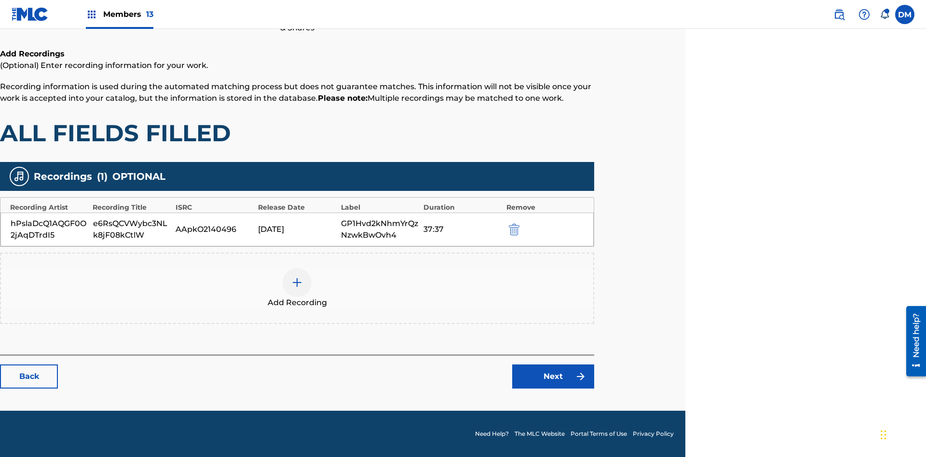
click at [553, 377] on link "Next" at bounding box center [553, 377] width 82 height 24
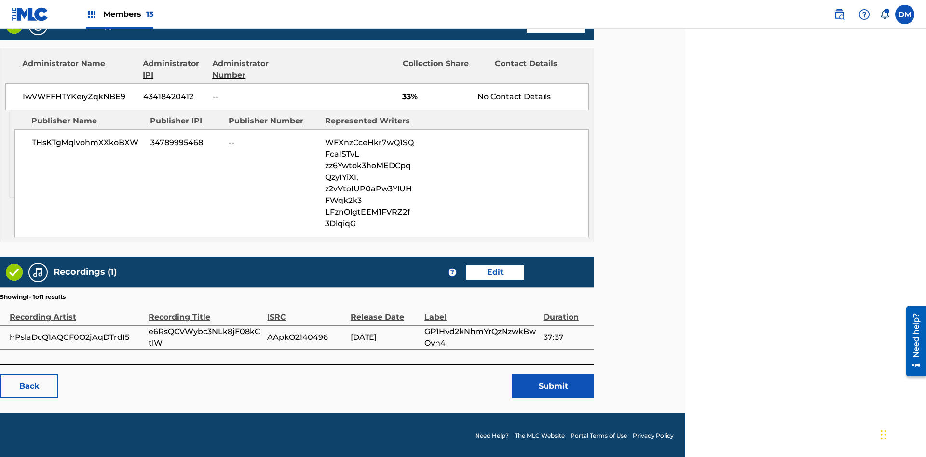
scroll to position [493, 241]
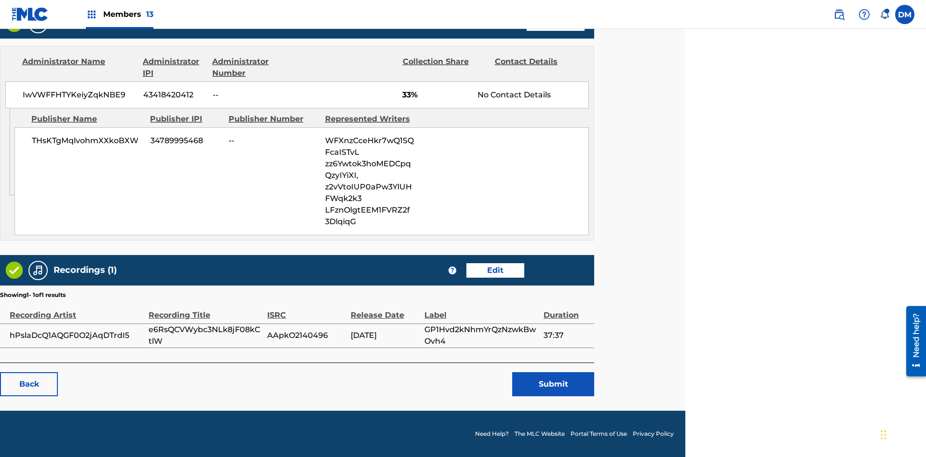
click at [553, 384] on button "Submit" at bounding box center [553, 384] width 82 height 24
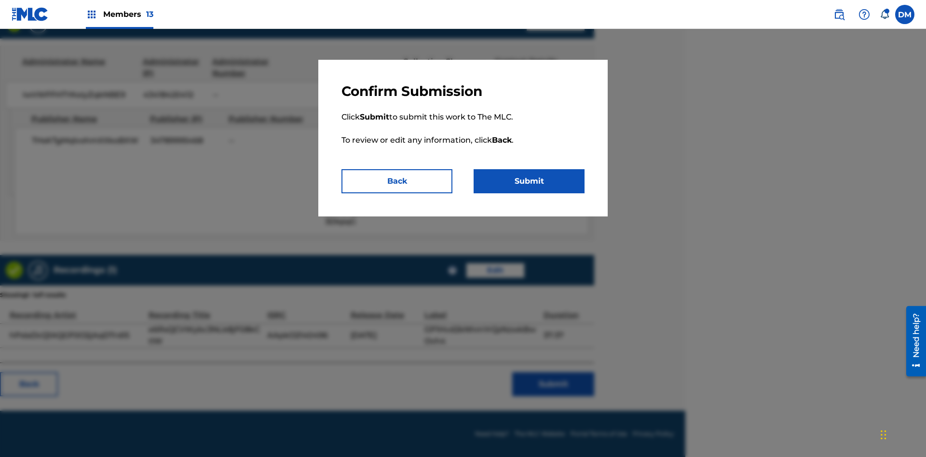
click at [529, 181] on button "Submit" at bounding box center [529, 181] width 111 height 24
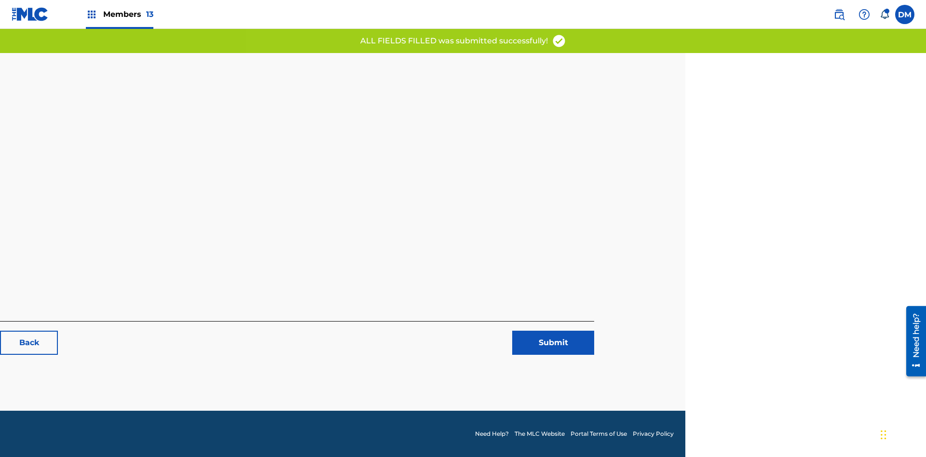
scroll to position [0, 241]
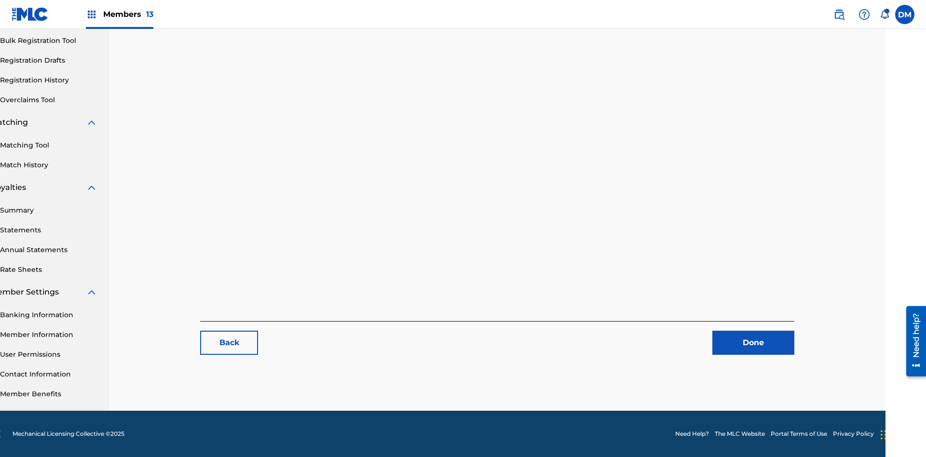
click at [49, 80] on link "Registration History" at bounding box center [48, 80] width 97 height 10
